Goal: Leave review/rating

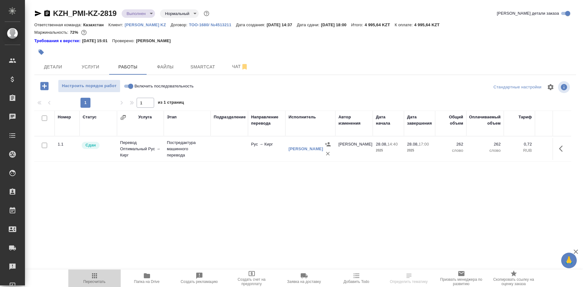
click at [95, 278] on icon "button" at bounding box center [94, 275] width 7 height 7
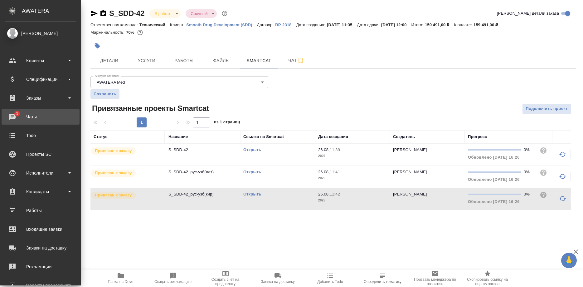
click at [12, 113] on div "Чаты" at bounding box center [41, 116] width 72 height 9
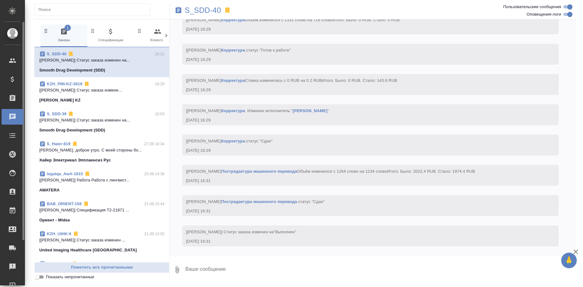
scroll to position [3909, 0]
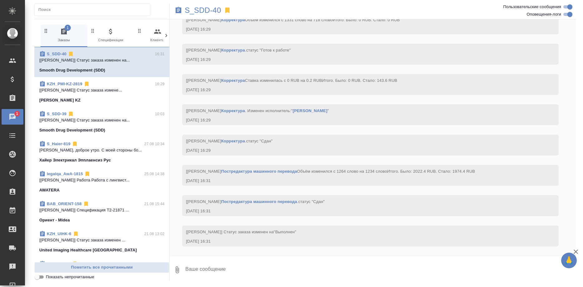
click at [59, 54] on link "S_SDD-40" at bounding box center [57, 54] width 20 height 5
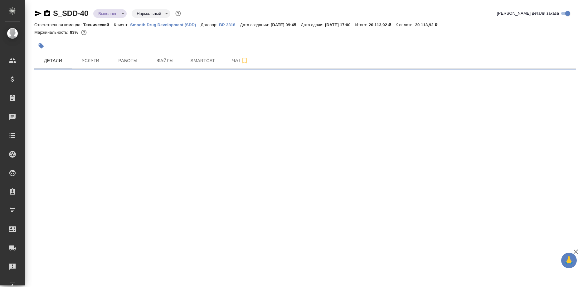
select select "RU"
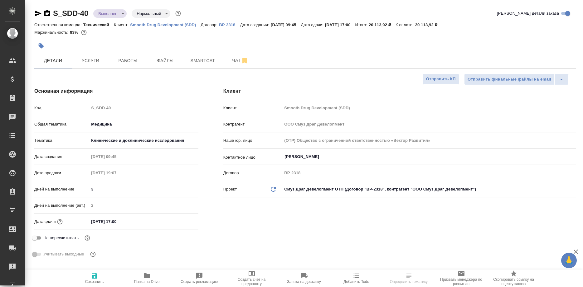
type textarea "x"
click at [153, 24] on p "Smooth Drug Development (SDD)" at bounding box center [165, 24] width 71 height 5
type textarea "x"
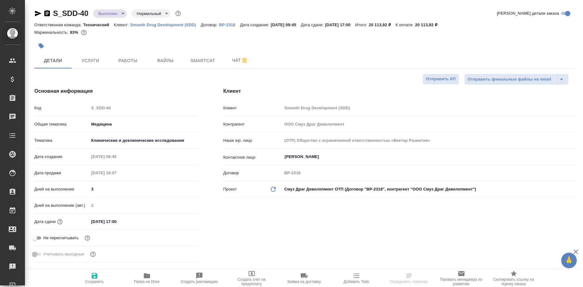
type textarea "x"
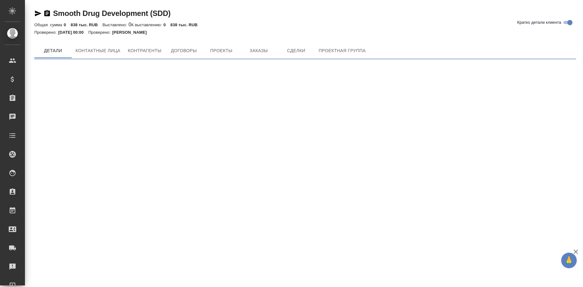
click at [252, 43] on div "Smooth Drug Development (SDD) Кратко детали клиента Общая сумма 0 838 тыс. RUB …" at bounding box center [305, 31] width 549 height 63
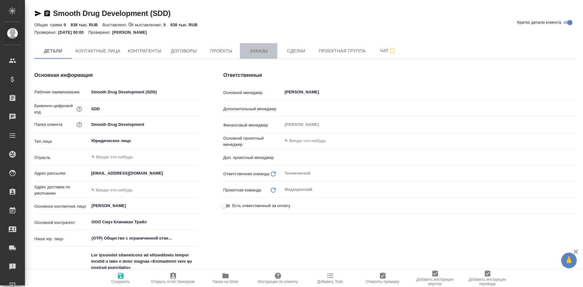
type textarea "x"
click at [250, 51] on span "Заказы" at bounding box center [259, 51] width 30 height 8
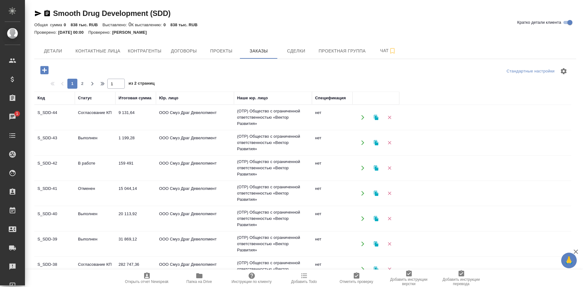
click at [50, 165] on td "S_SDD-42" at bounding box center [54, 168] width 41 height 22
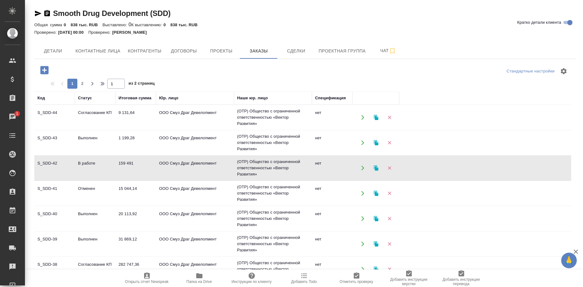
click at [50, 165] on td "S_SDD-42" at bounding box center [54, 168] width 41 height 22
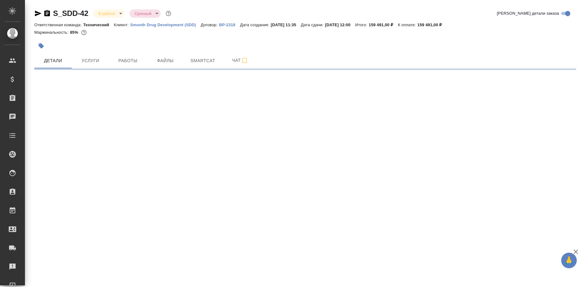
select select "RU"
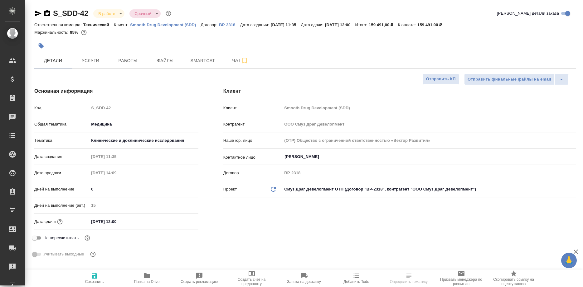
type textarea "x"
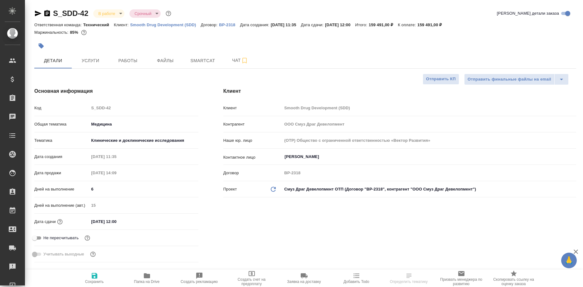
type textarea "x"
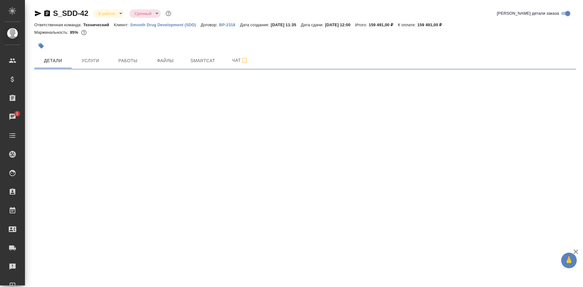
select select "RU"
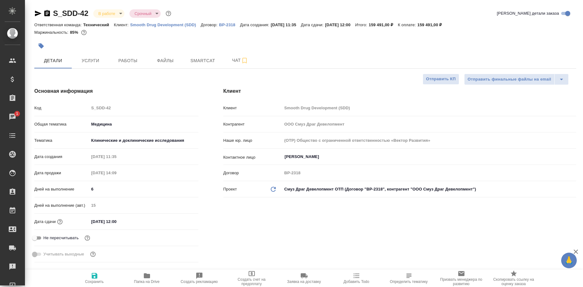
type textarea "x"
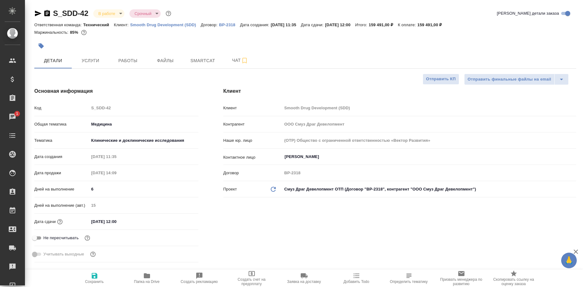
type textarea "x"
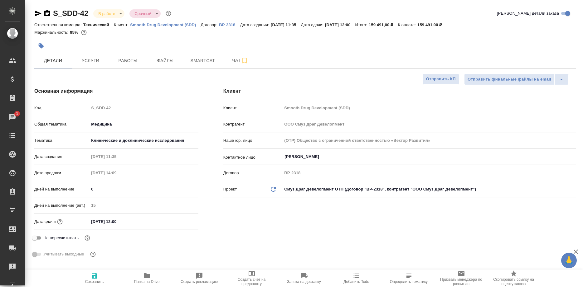
type textarea "x"
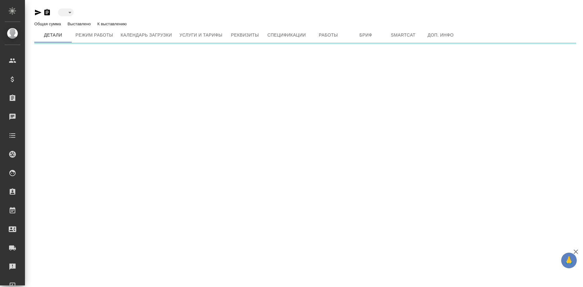
type input "active"
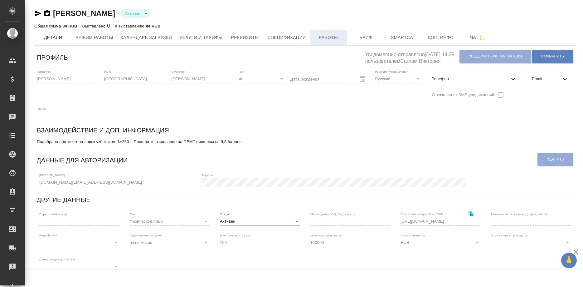
click at [321, 39] on span "Работы" at bounding box center [329, 38] width 30 height 8
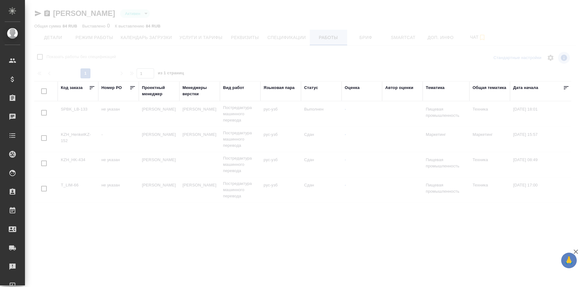
checkbox input "false"
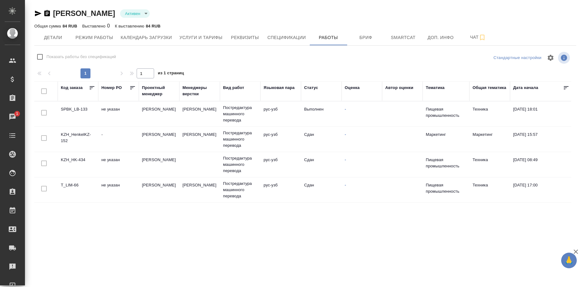
click at [82, 107] on td "SPBK_LB-133" at bounding box center [78, 114] width 41 height 22
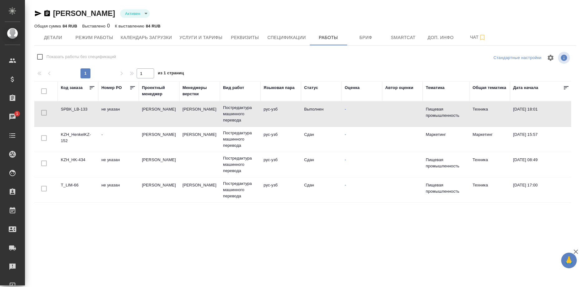
click at [82, 107] on td "SPBK_LB-133" at bounding box center [78, 114] width 41 height 22
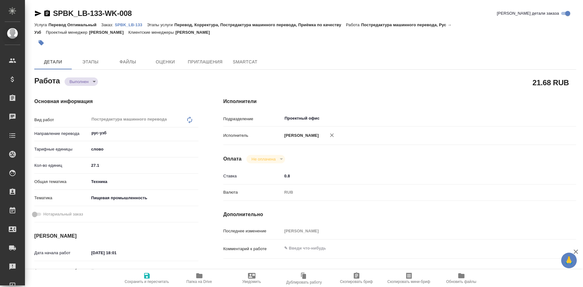
type textarea "x"
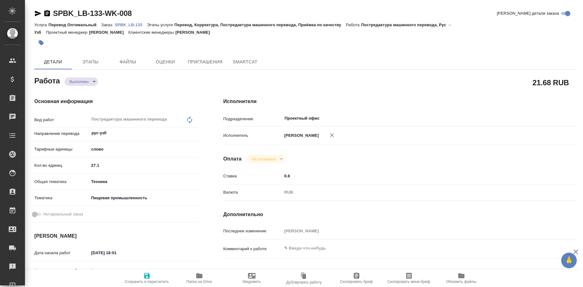
type textarea "x"
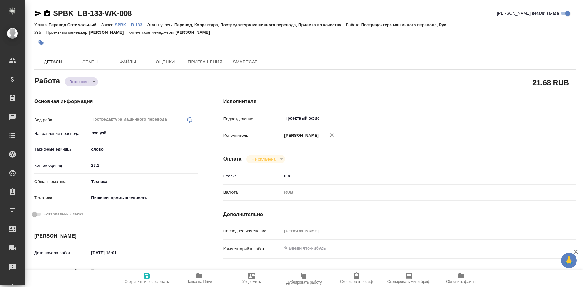
type textarea "x"
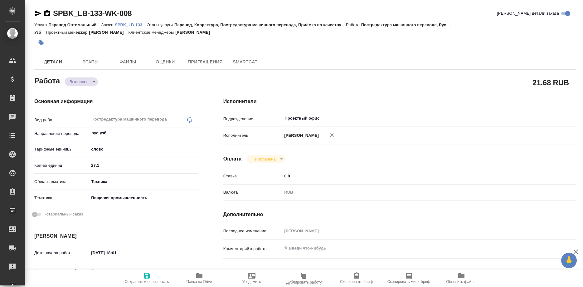
type textarea "x"
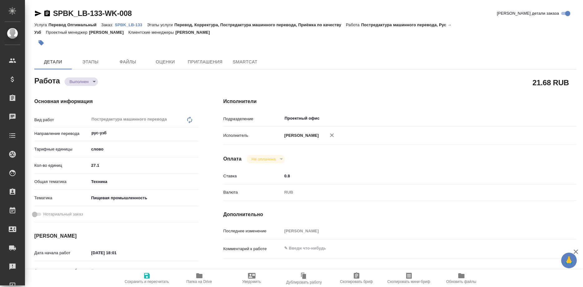
type textarea "x"
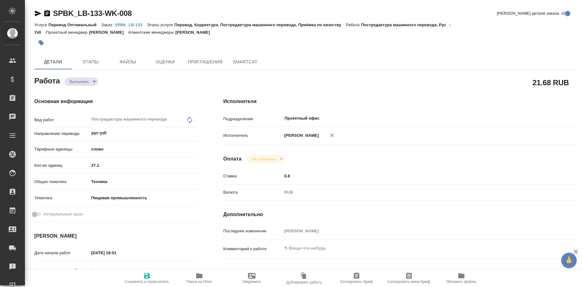
click at [128, 26] on p "SPBK_LB-133" at bounding box center [131, 24] width 32 height 5
type textarea "x"
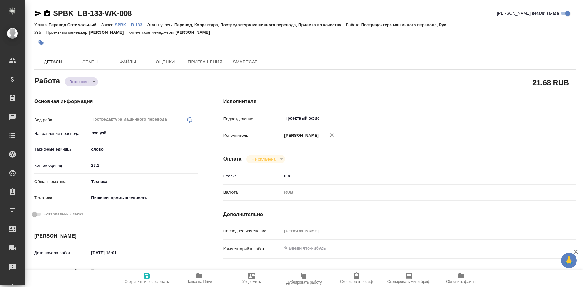
type textarea "x"
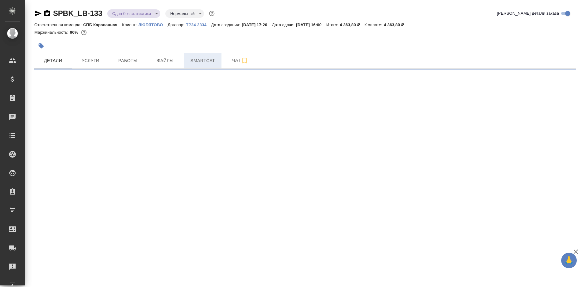
select select "RU"
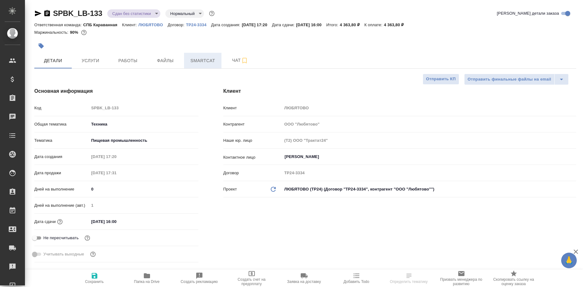
click at [207, 62] on span "Smartcat" at bounding box center [203, 61] width 30 height 8
type textarea "x"
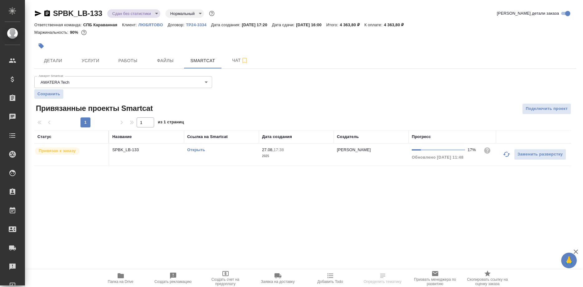
click at [192, 150] on link "Открыть" at bounding box center [196, 149] width 18 height 5
click at [126, 59] on span "Работы" at bounding box center [128, 61] width 30 height 8
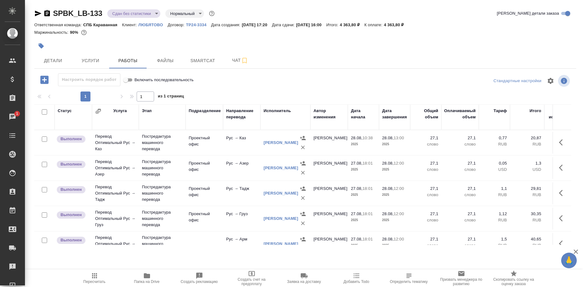
click at [34, 12] on div "SPBK_LB-133 Сдан без статистики distributed Нормальный normal Кратко детали зак…" at bounding box center [305, 130] width 549 height 261
click at [36, 12] on icon "button" at bounding box center [38, 14] width 7 height 6
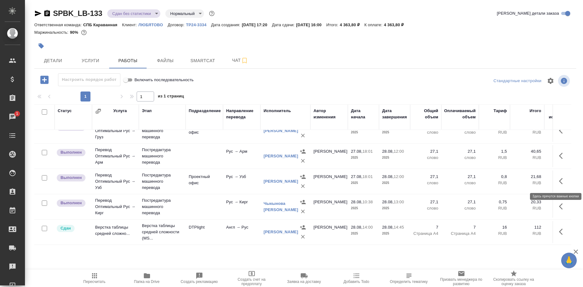
click at [558, 182] on button "button" at bounding box center [563, 181] width 15 height 15
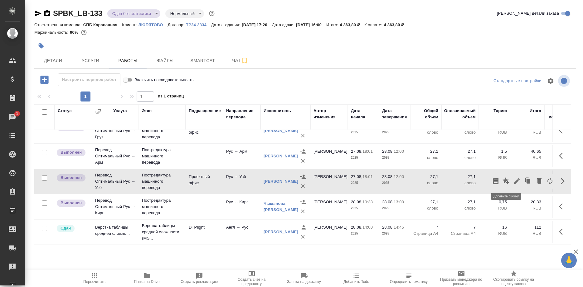
click at [504, 180] on icon "button" at bounding box center [506, 180] width 6 height 6
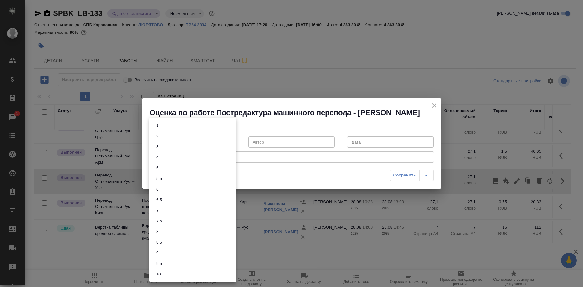
click at [222, 146] on body "🙏 .cls-1 fill:#fff; AWATERA [PERSON_NAME] Спецификации Заказы 1 Чаты Todo Проек…" at bounding box center [291, 143] width 583 height 287
click at [174, 197] on li "6.5" at bounding box center [193, 199] width 86 height 11
type input "6.5"
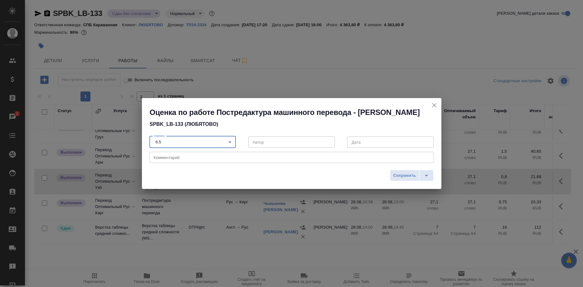
click at [192, 160] on textarea at bounding box center [292, 157] width 276 height 5
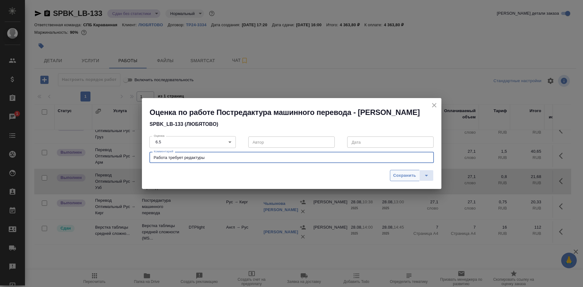
type textarea "Работа требует редактуры"
click at [400, 179] on span "Сохранить" at bounding box center [405, 175] width 23 height 7
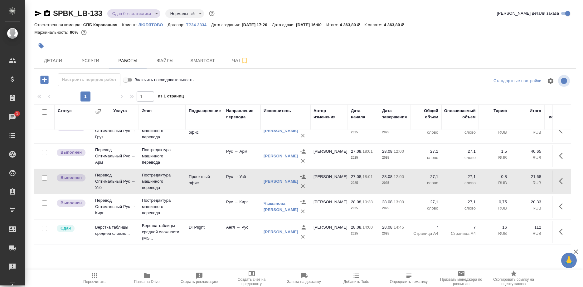
scroll to position [0, 0]
